Goal: Information Seeking & Learning: Learn about a topic

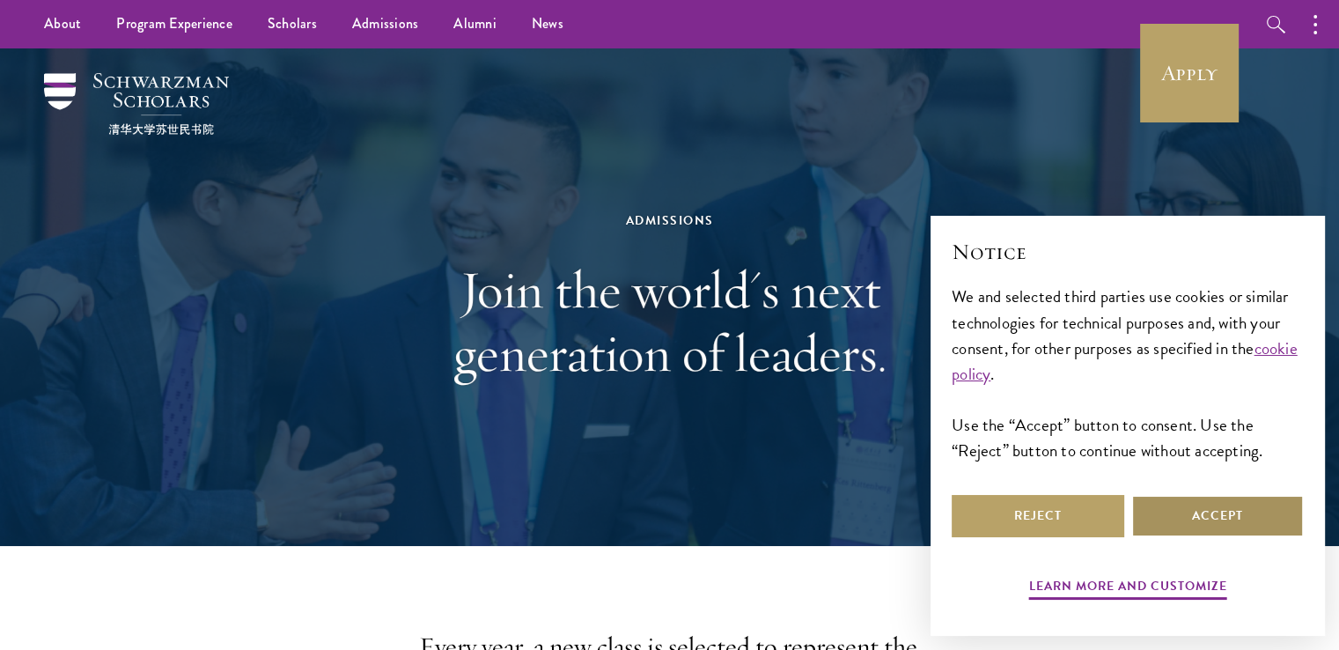
click at [1188, 525] on button "Accept" at bounding box center [1217, 516] width 173 height 42
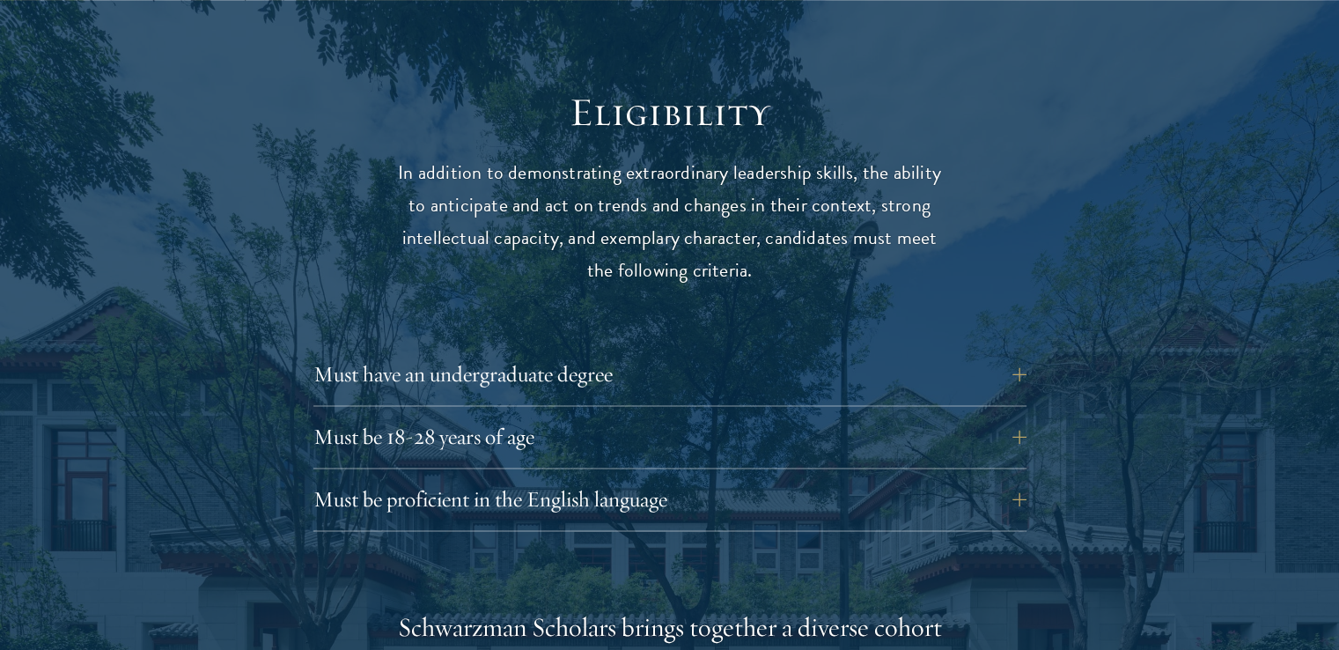
scroll to position [2465, 0]
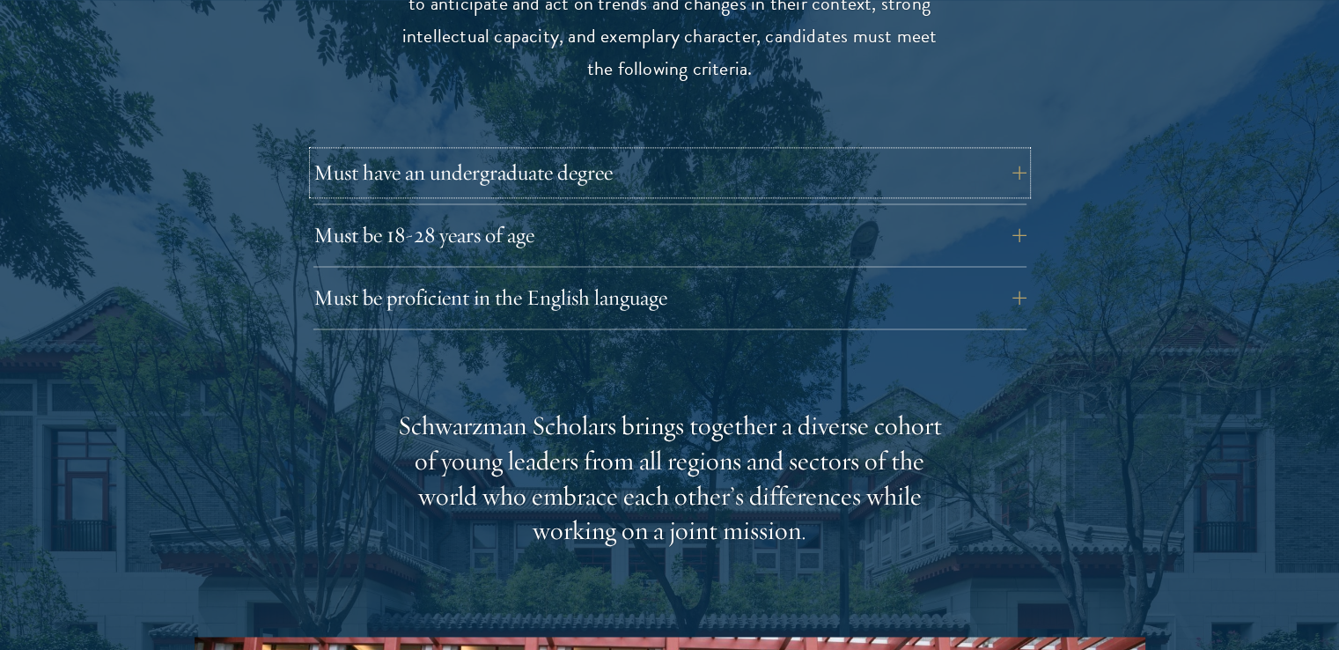
click at [546, 151] on button "Must have an undergraduate degree" at bounding box center [669, 172] width 713 height 42
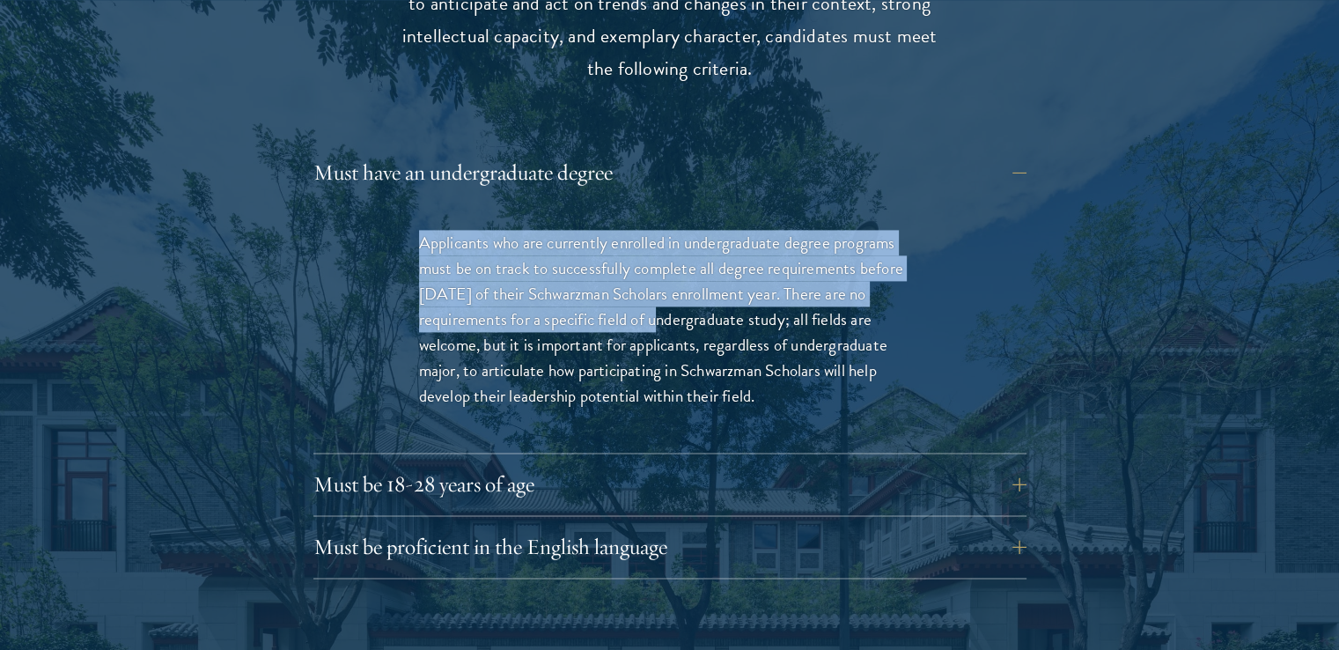
drag, startPoint x: 402, startPoint y: 206, endPoint x: 648, endPoint y: 273, distance: 254.5
click at [648, 273] on div "Applicants who are currently enrolled in undergraduate degree programs must be …" at bounding box center [669, 327] width 607 height 249
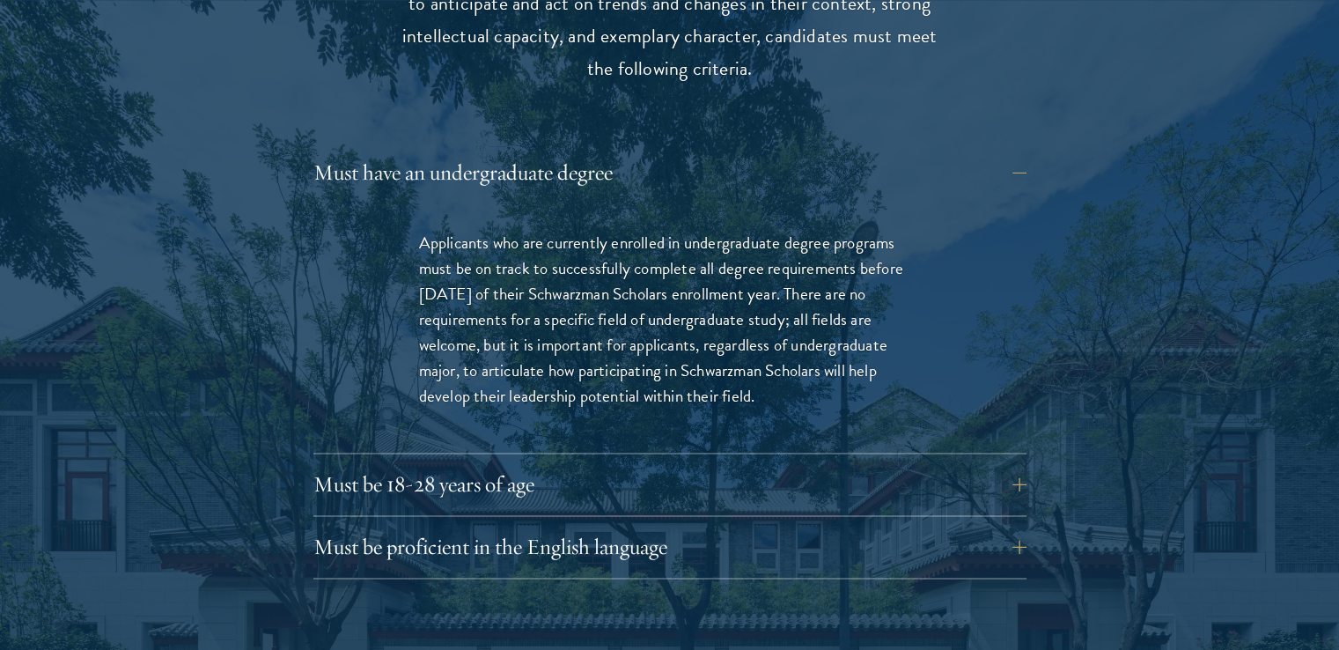
click at [653, 342] on p "Applicants who are currently enrolled in undergraduate degree programs must be …" at bounding box center [670, 319] width 502 height 179
click at [444, 463] on button "Must be 18-28 years of age" at bounding box center [669, 484] width 713 height 42
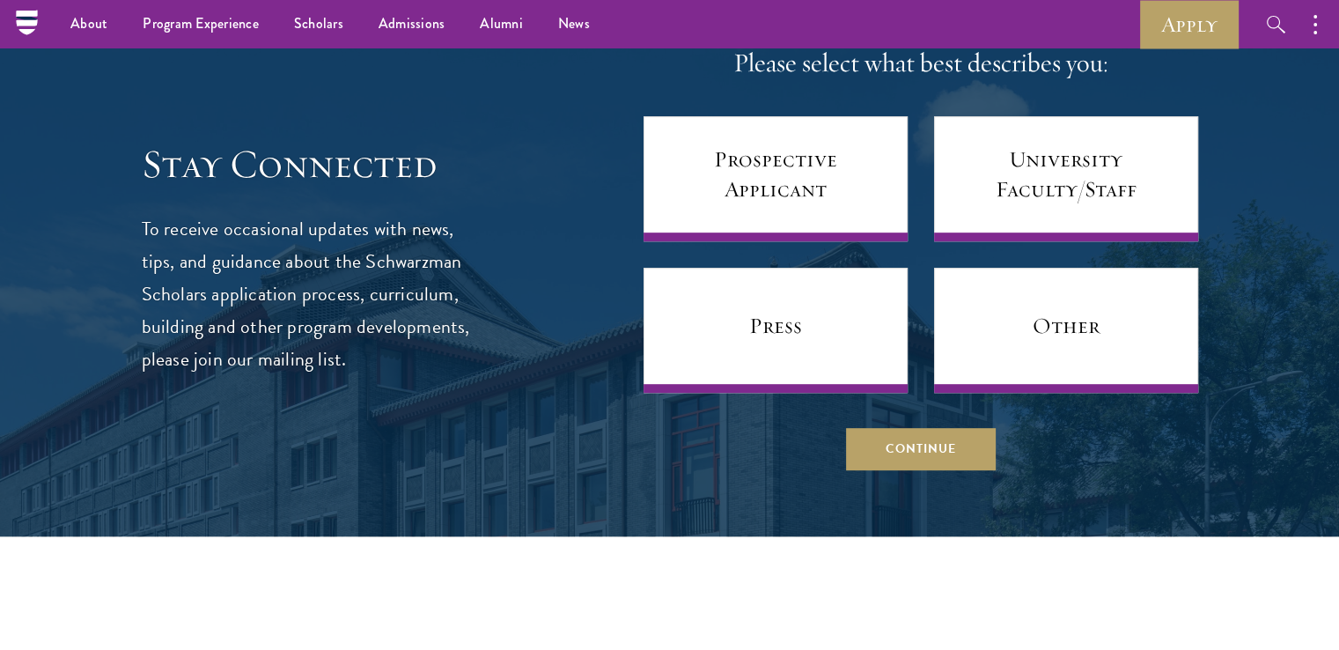
scroll to position [7482, 0]
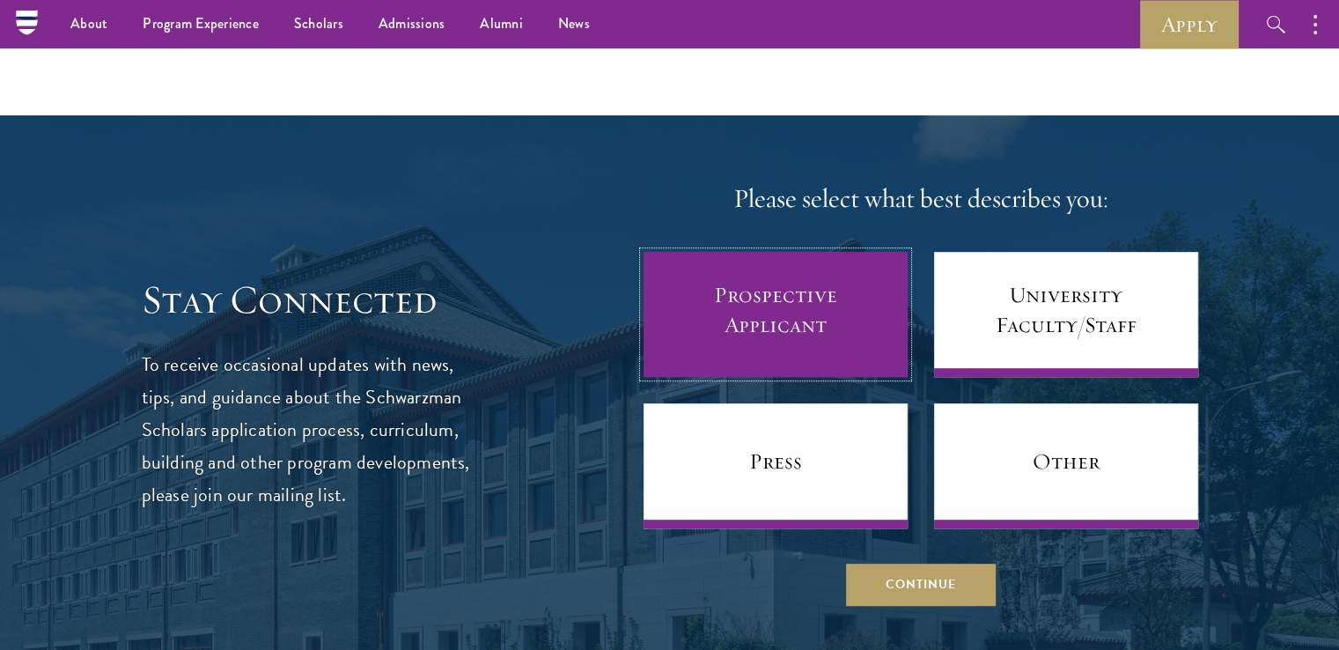
click at [827, 290] on link "Prospective Applicant" at bounding box center [775, 314] width 264 height 125
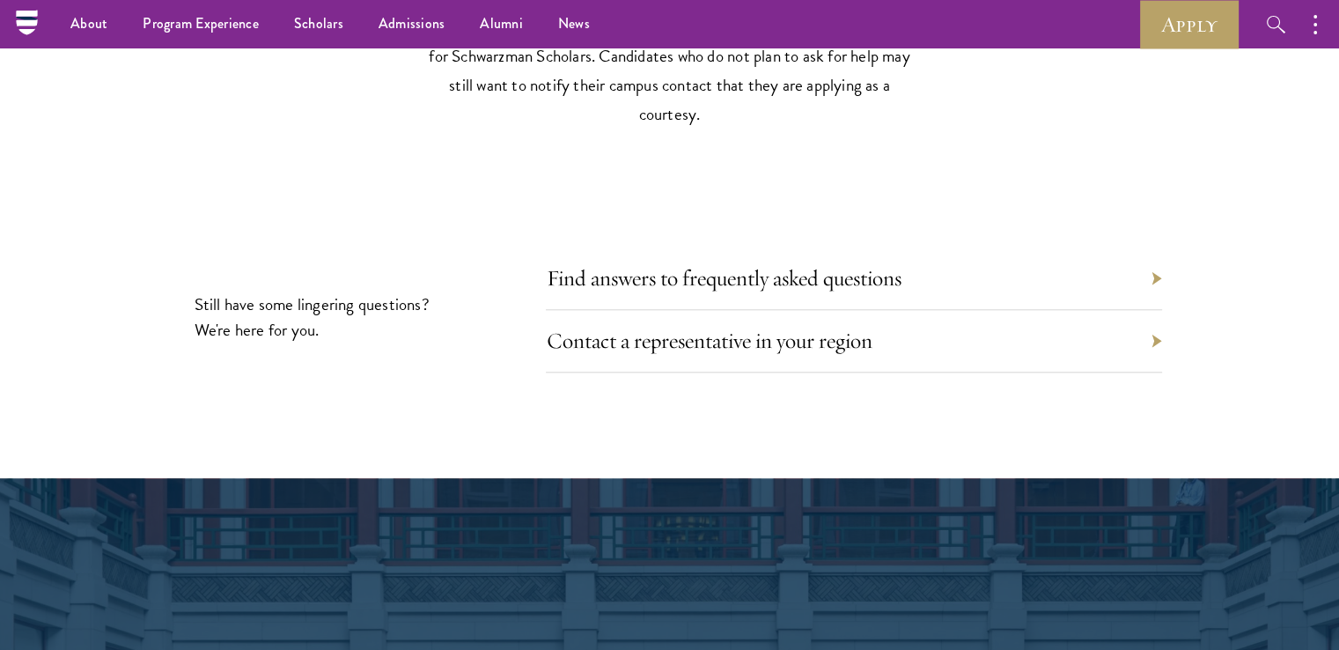
scroll to position [8362, 0]
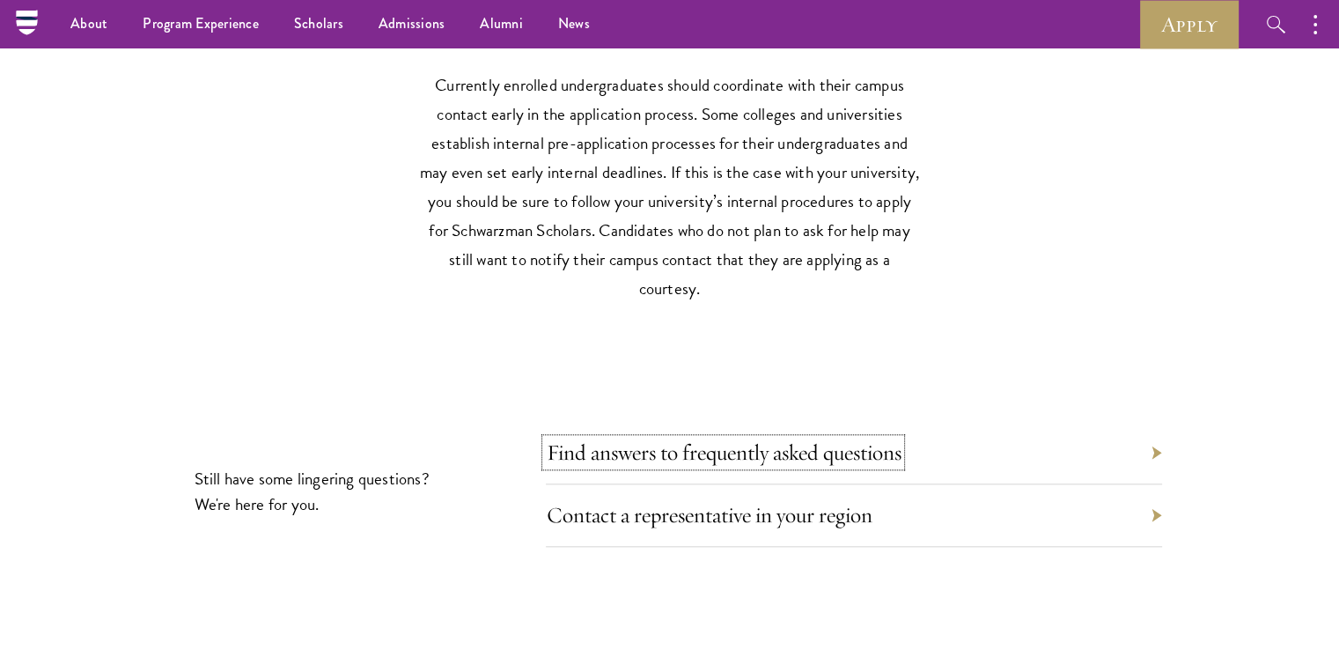
click at [725, 438] on link "Find answers to frequently asked questions" at bounding box center [723, 451] width 355 height 27
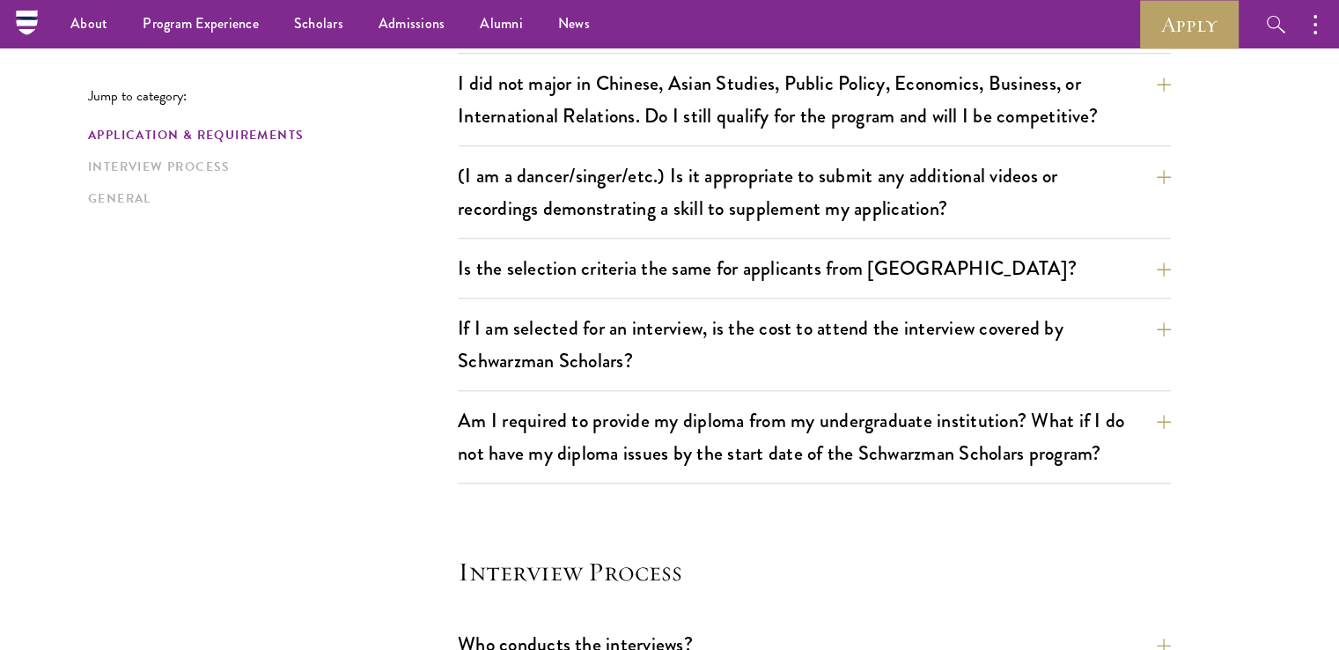
scroll to position [1320, 0]
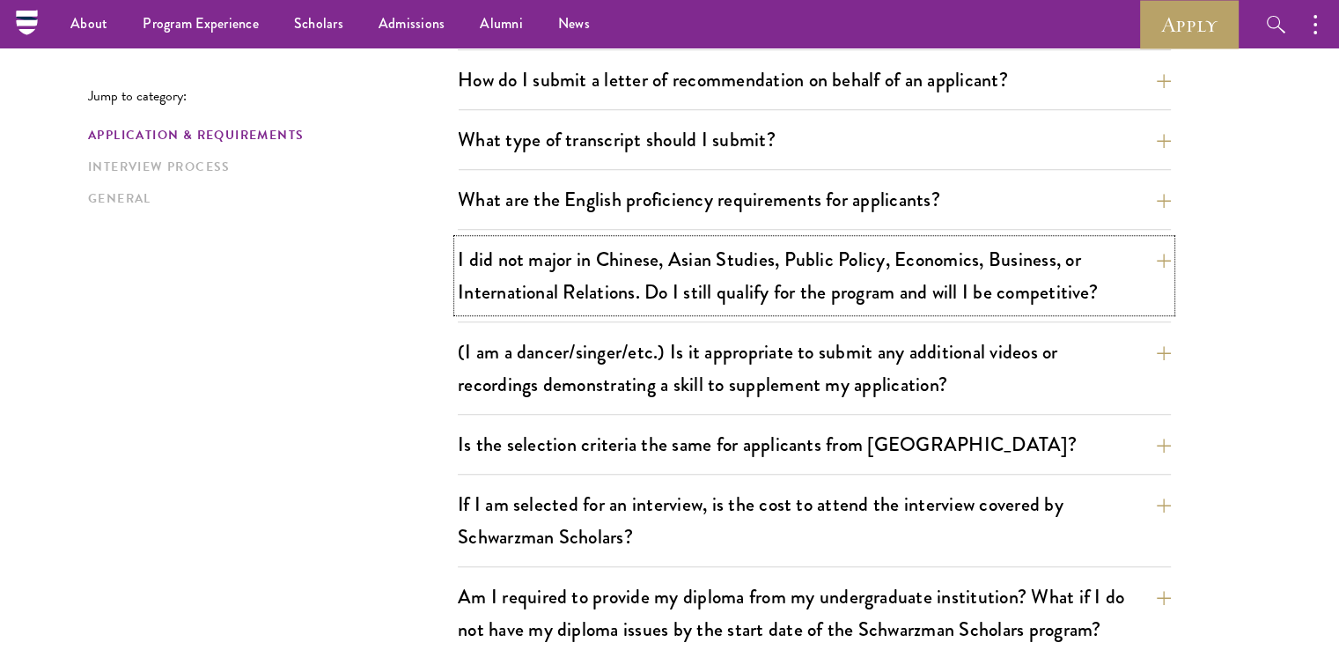
click at [1171, 254] on button "I did not major in Chinese, Asian Studies, Public Policy, Economics, Business, …" at bounding box center [814, 275] width 713 height 72
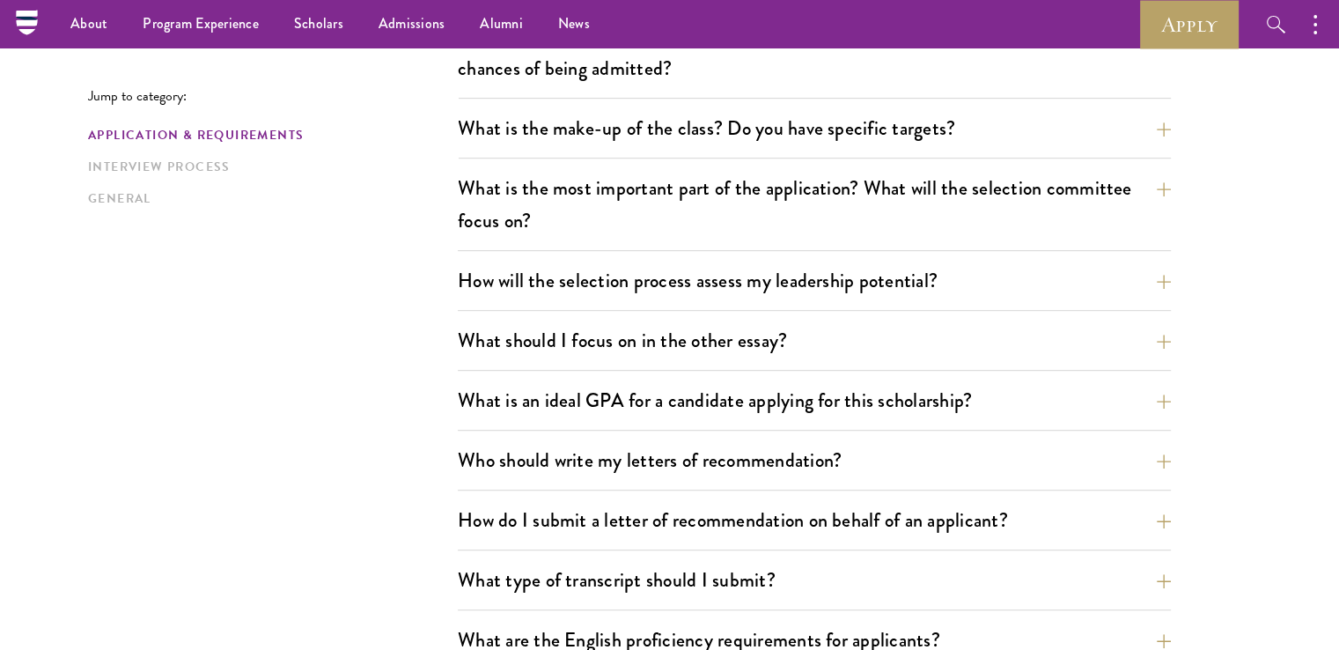
scroll to position [704, 0]
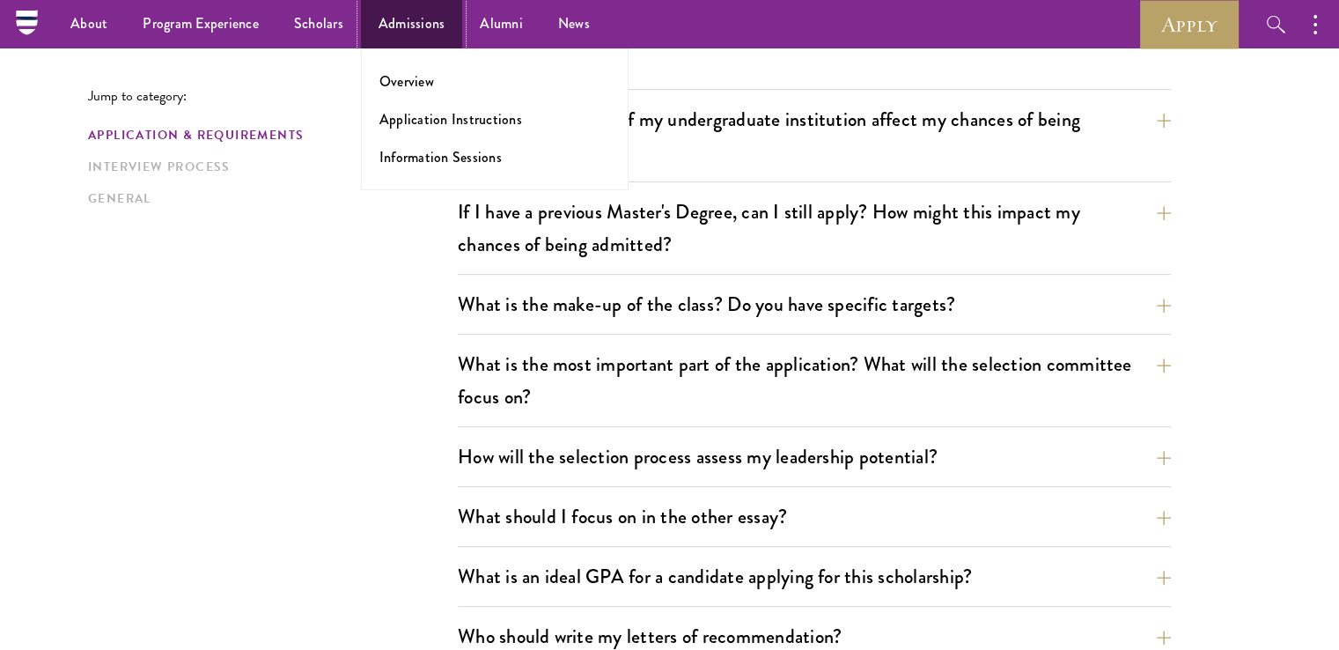
click at [427, 36] on link "Admissions" at bounding box center [412, 24] width 102 height 48
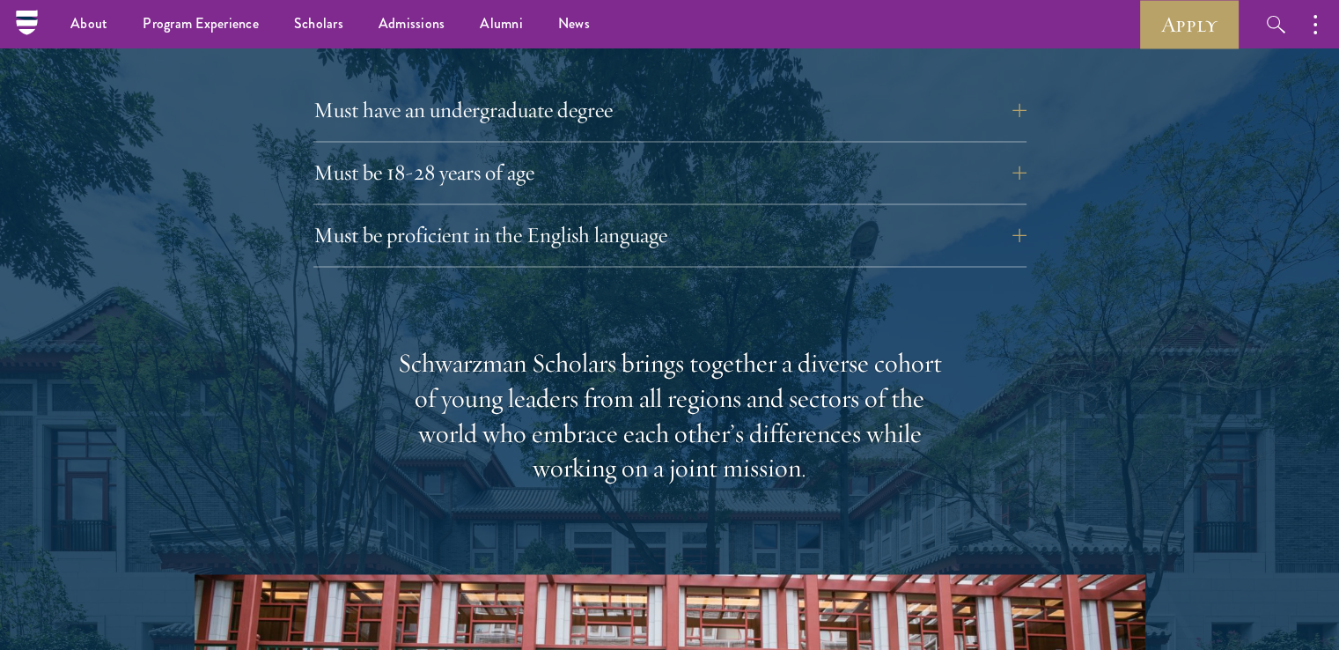
scroll to position [2465, 0]
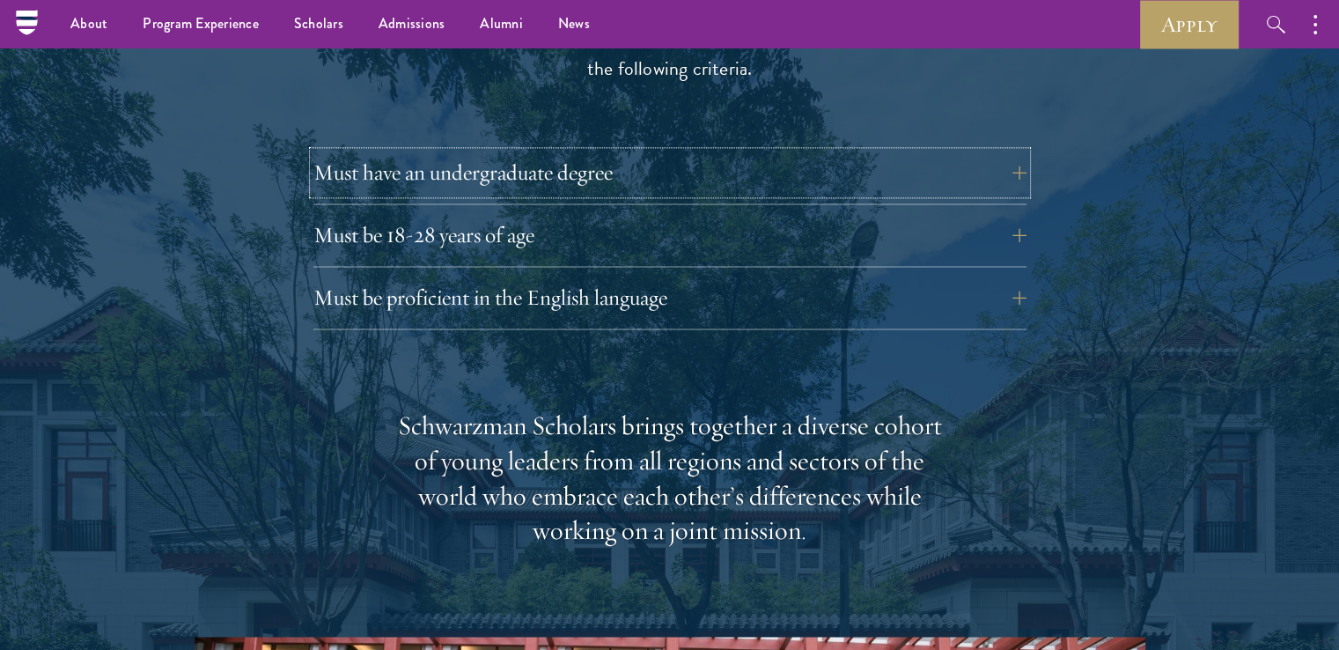
click at [479, 151] on button "Must have an undergraduate degree" at bounding box center [669, 172] width 713 height 42
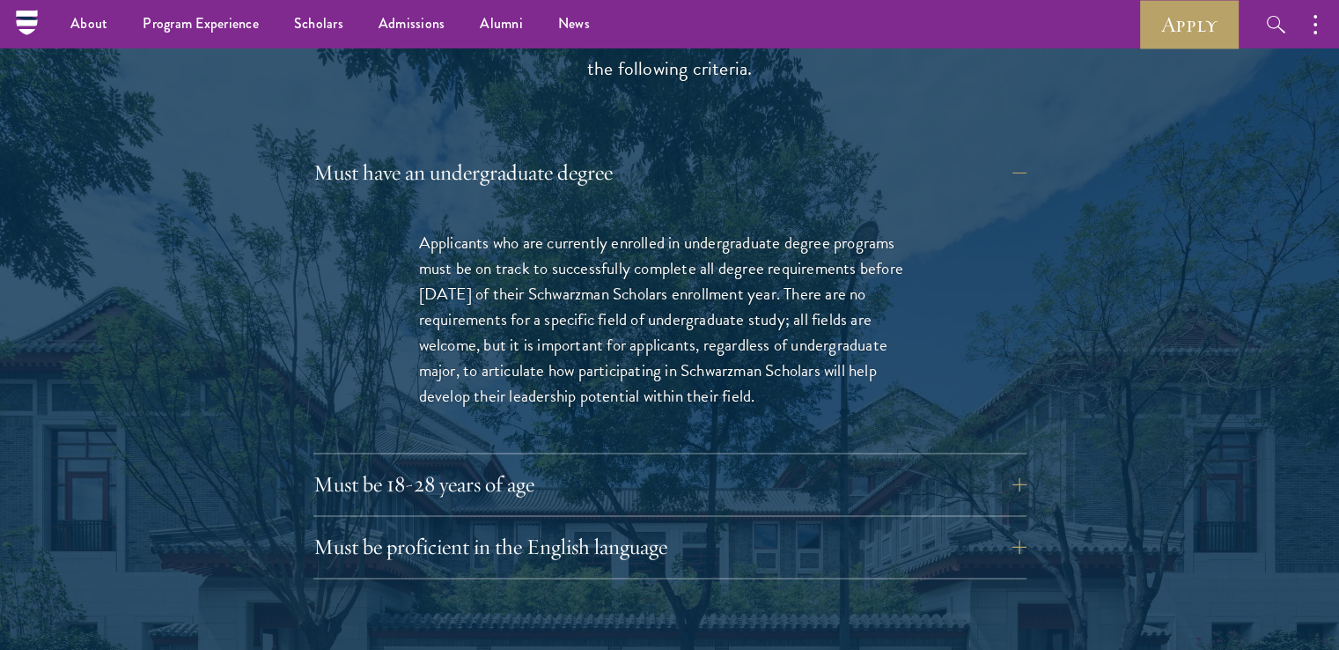
drag, startPoint x: 613, startPoint y: 327, endPoint x: 795, endPoint y: 368, distance: 186.8
click at [793, 368] on p "Applicants who are currently enrolled in undergraduate degree programs must be …" at bounding box center [670, 319] width 502 height 179
click at [804, 366] on p "Applicants who are currently enrolled in undergraduate degree programs must be …" at bounding box center [670, 319] width 502 height 179
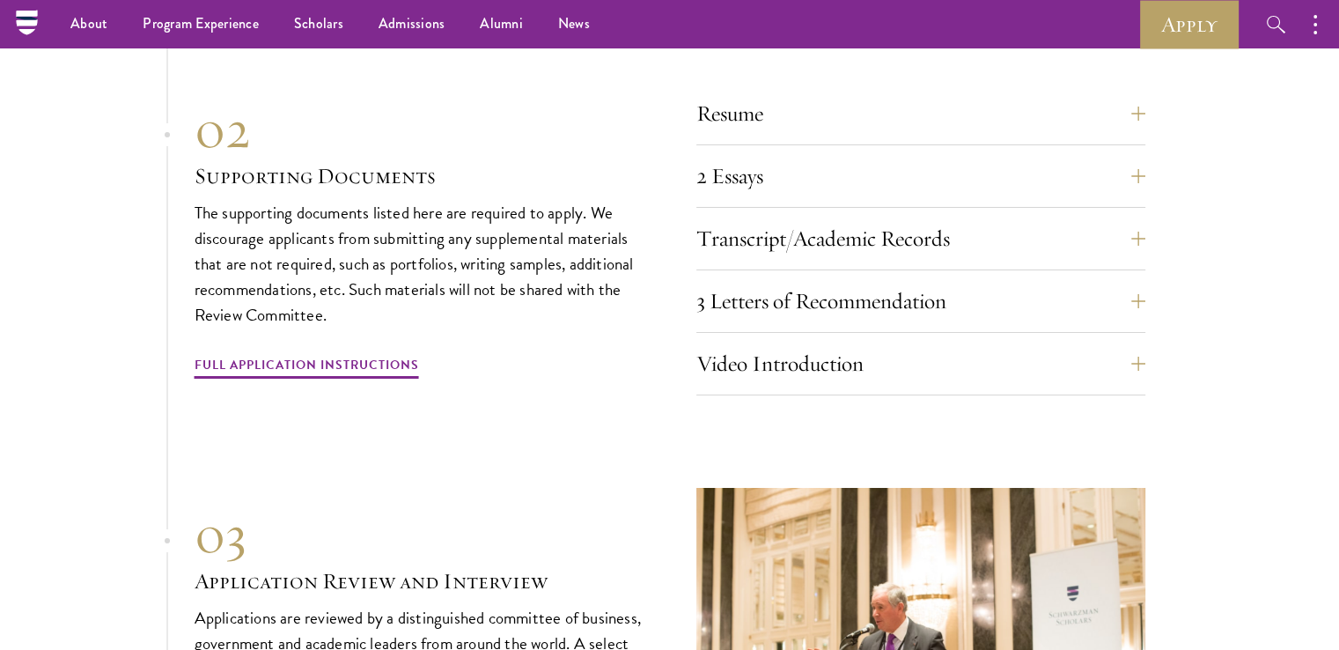
scroll to position [6161, 0]
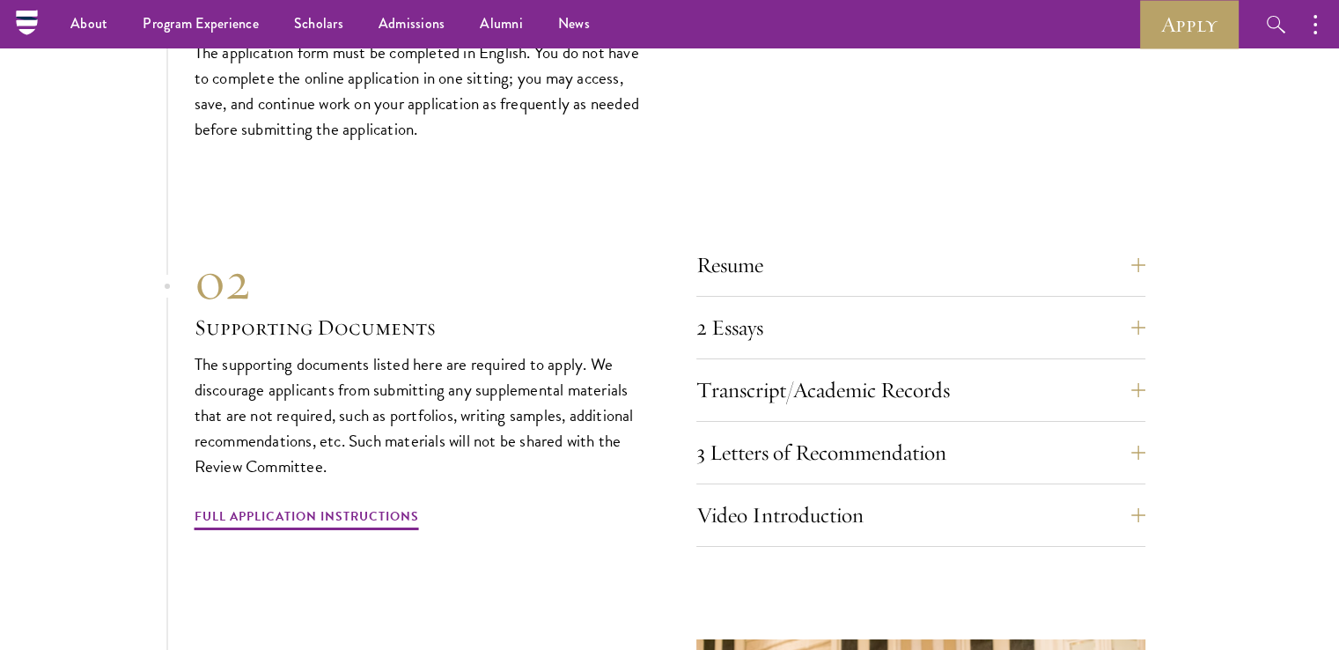
click at [791, 350] on div "Resume A current version of your resume or CV (maximum 2 pages). 2 Essays The t…" at bounding box center [920, 395] width 449 height 303
click at [795, 369] on button "Transcript/Academic Records" at bounding box center [920, 390] width 449 height 42
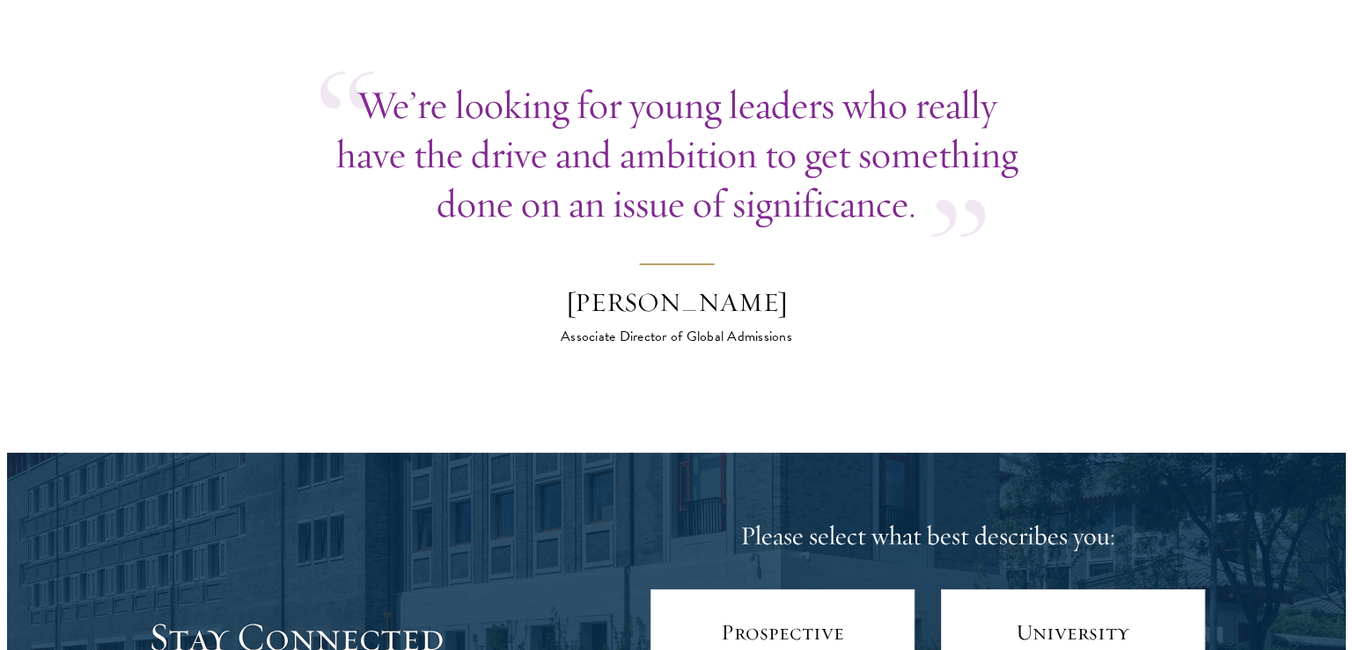
scroll to position [7497, 0]
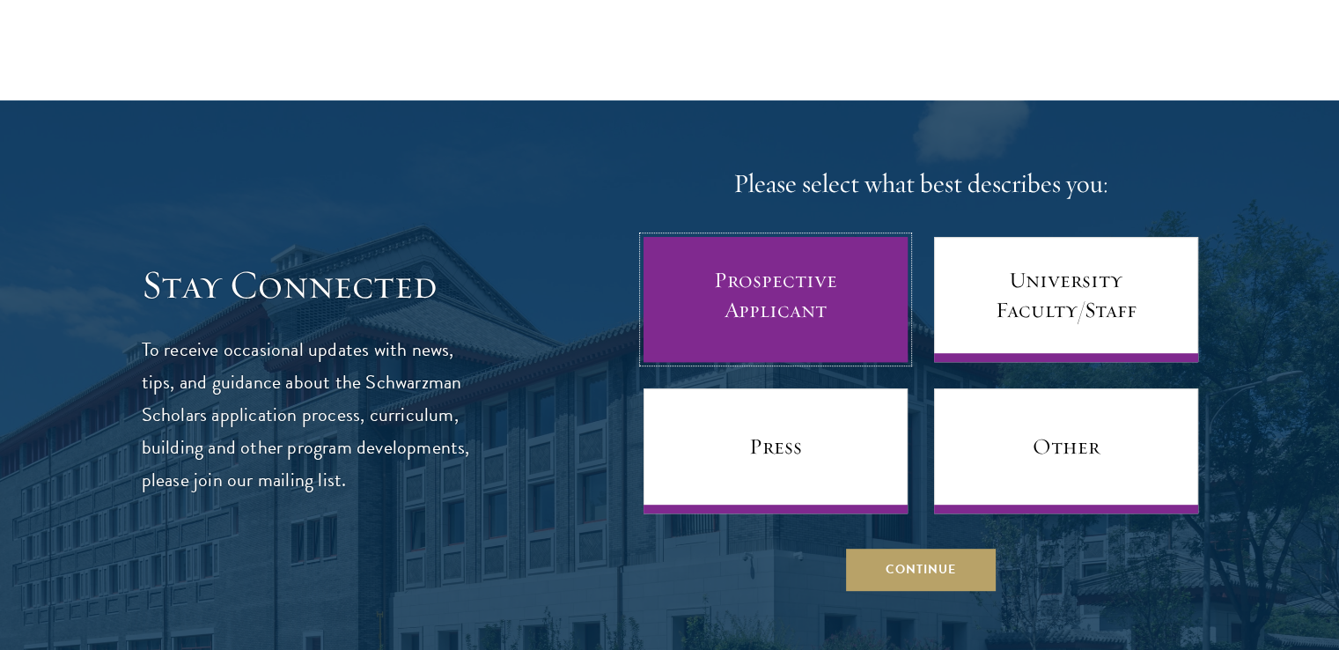
click at [812, 267] on link "Prospective Applicant" at bounding box center [775, 299] width 264 height 125
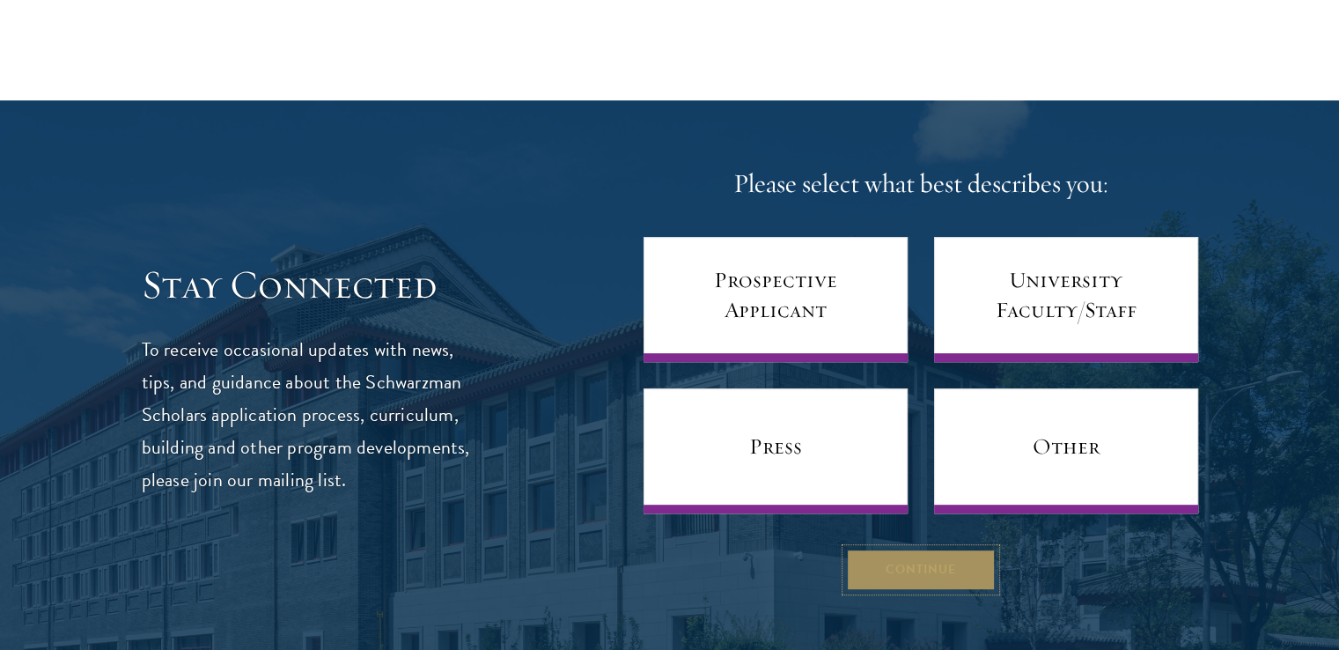
click at [949, 567] on button "Continue" at bounding box center [921, 569] width 150 height 42
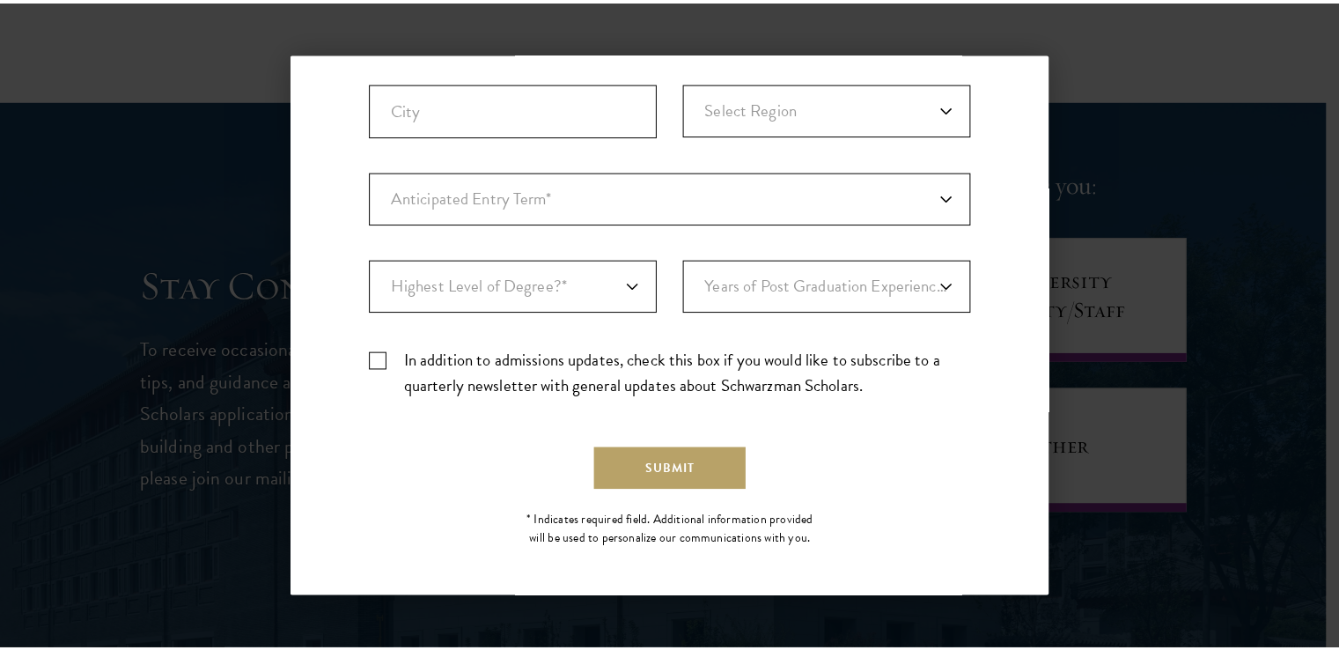
scroll to position [546, 0]
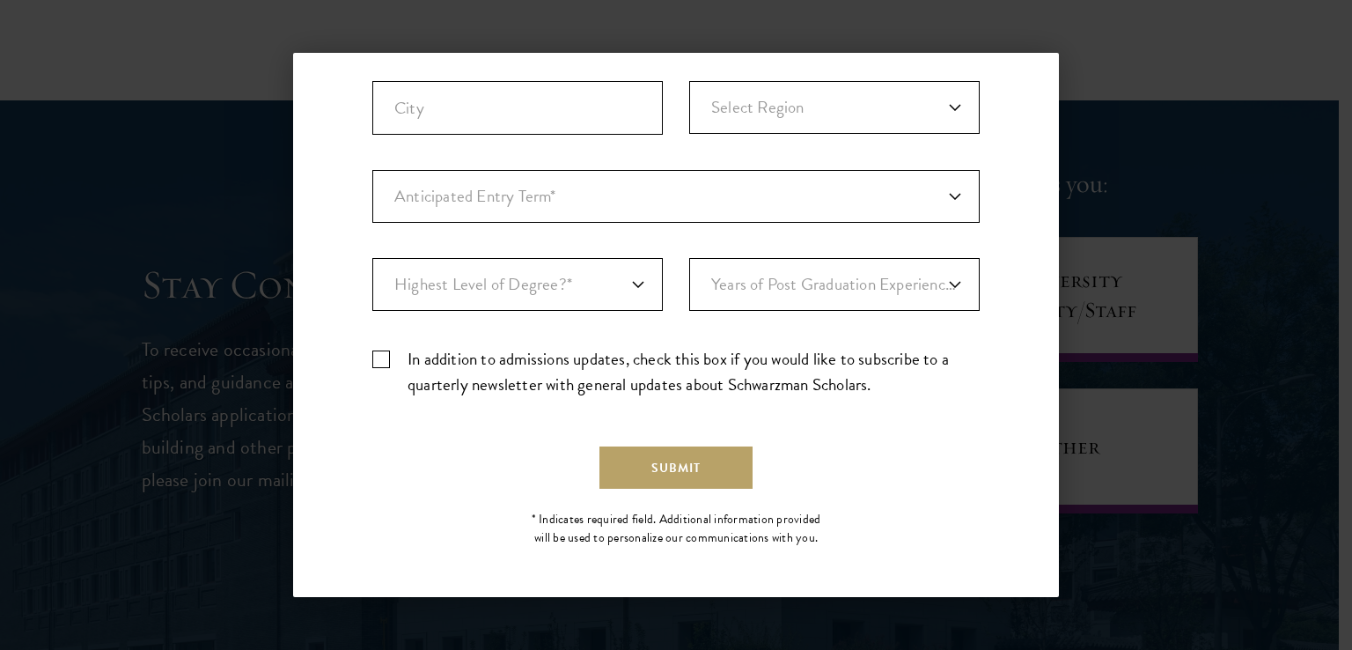
click at [1299, 367] on div "Back Stay Connected Please select what best describes you: Prospective Applican…" at bounding box center [676, 325] width 1352 height 544
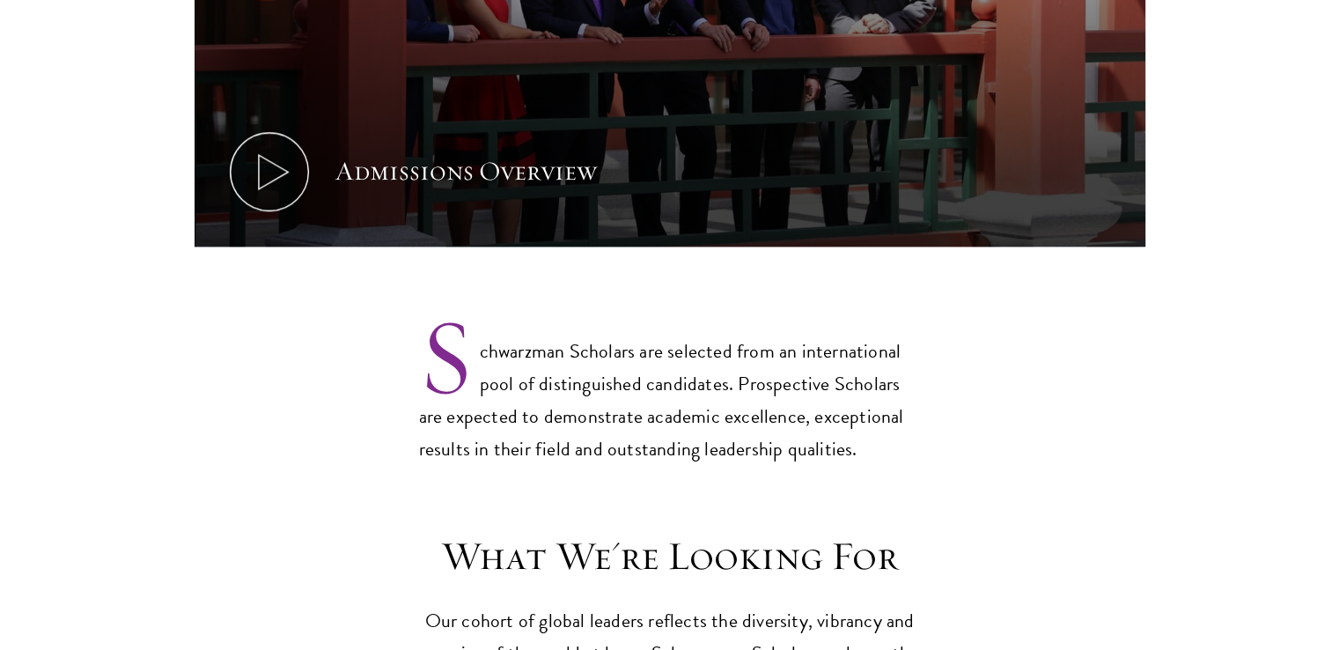
scroll to position [0, 0]
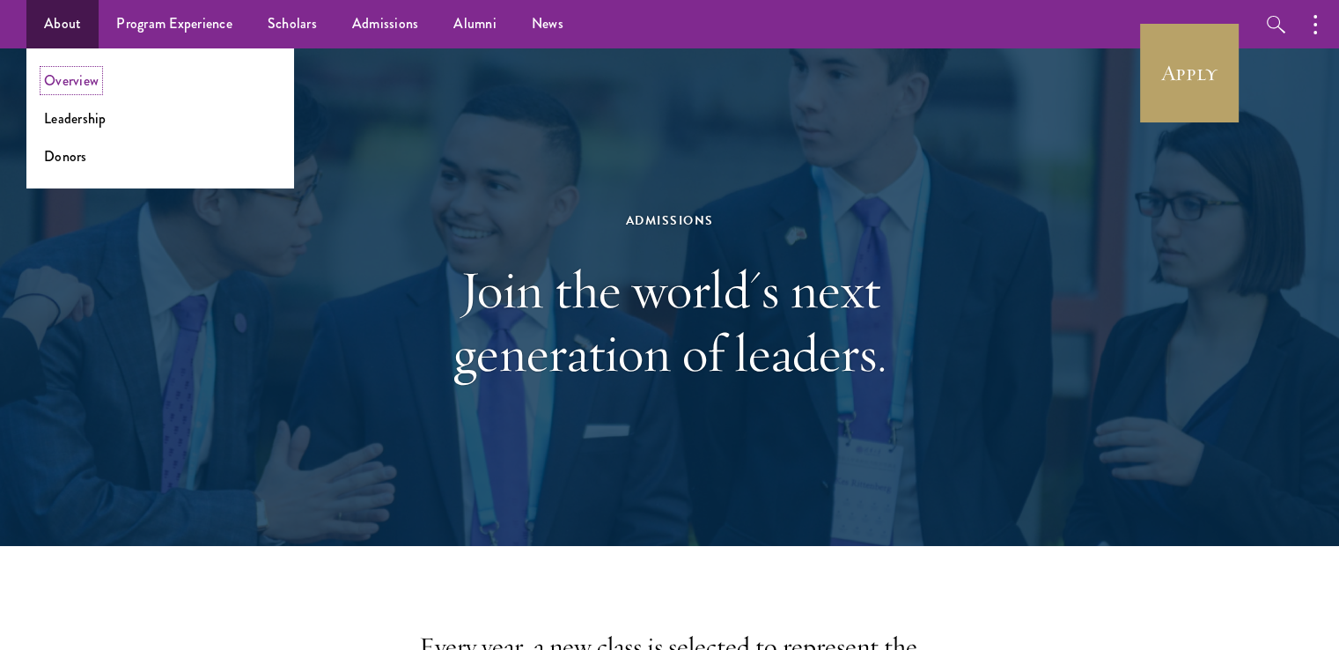
click at [81, 75] on link "Overview" at bounding box center [71, 80] width 55 height 20
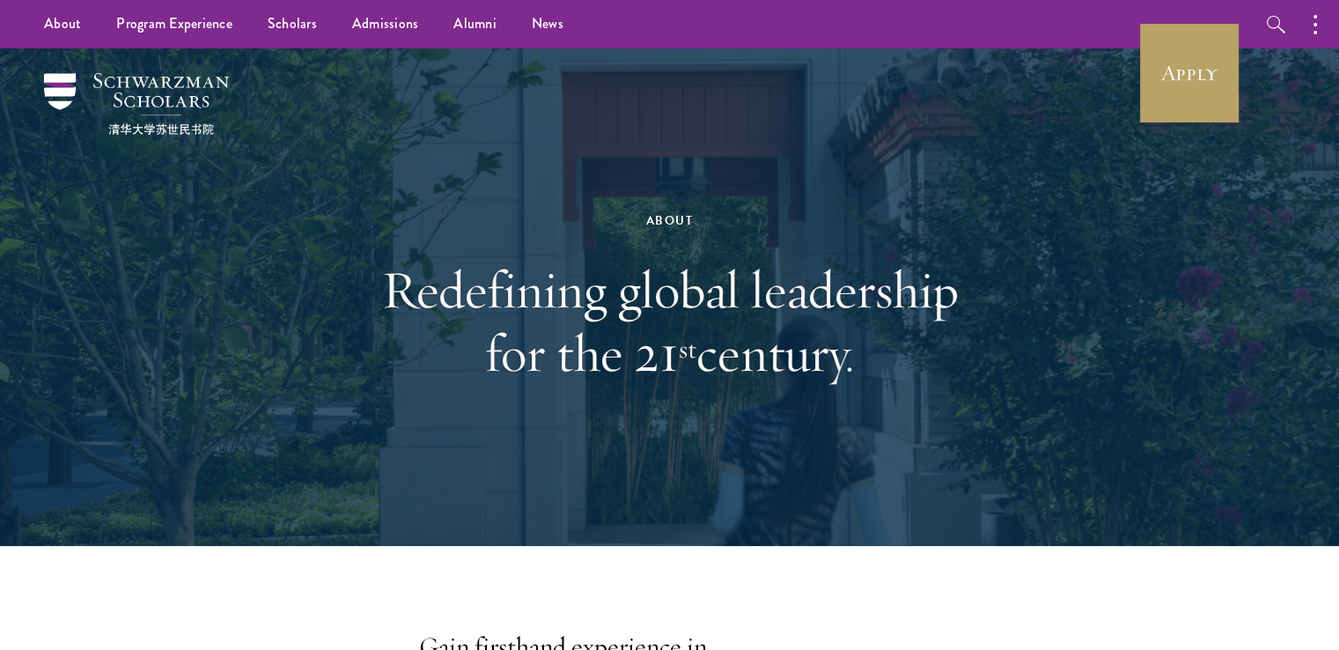
drag, startPoint x: 447, startPoint y: 269, endPoint x: 1061, endPoint y: 341, distance: 617.6
click at [1061, 341] on div "About Redefining global leadership for the 21 st century." at bounding box center [669, 296] width 1163 height 497
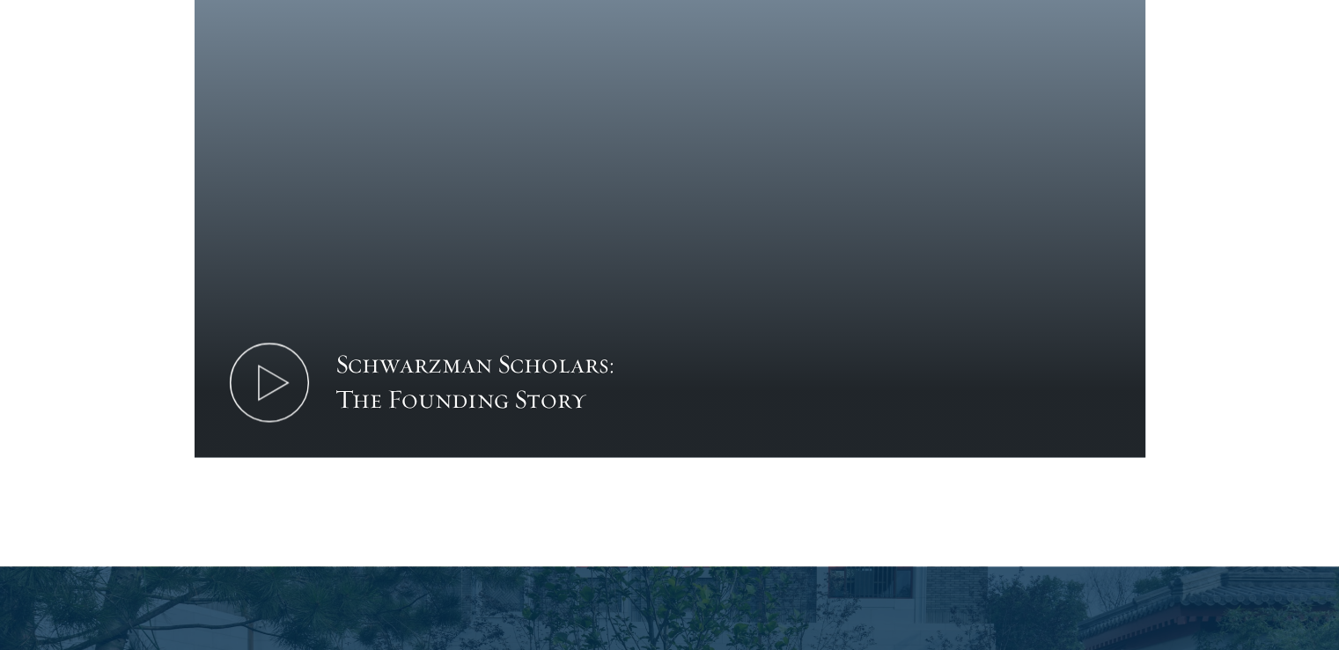
scroll to position [2553, 0]
